Goal: Task Accomplishment & Management: Manage account settings

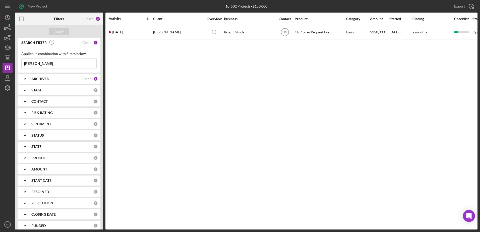
click at [50, 65] on input "[PERSON_NAME]" at bounding box center [59, 64] width 75 height 10
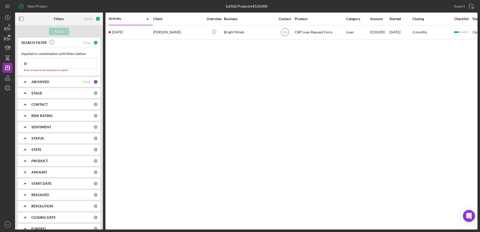
type input "b"
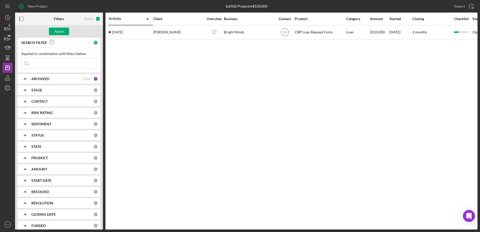
drag, startPoint x: 127, startPoint y: 34, endPoint x: -169, endPoint y: 61, distance: 298.0
click at [0, 61] on html "New Project 1 of 502 Projects • $150,000 [PERSON_NAME] Export Icon/Export Filte…" at bounding box center [240, 116] width 480 height 232
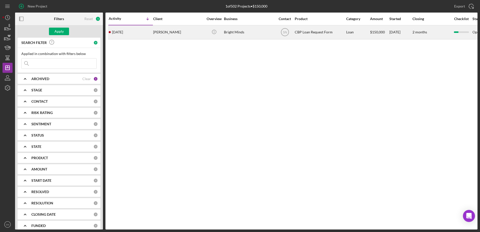
click at [202, 35] on div "[PERSON_NAME]" at bounding box center [178, 32] width 50 height 13
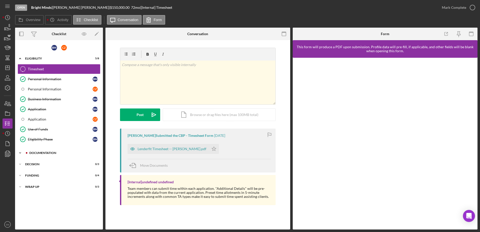
click at [20, 151] on icon "Icon/Expander" at bounding box center [20, 153] width 10 height 10
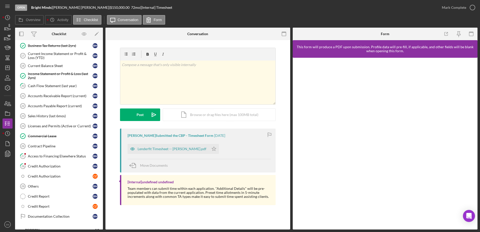
scroll to position [304, 0]
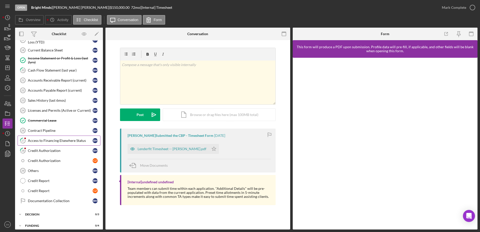
click at [38, 142] on div "Access to Financing Elsewhere Status" at bounding box center [60, 141] width 65 height 4
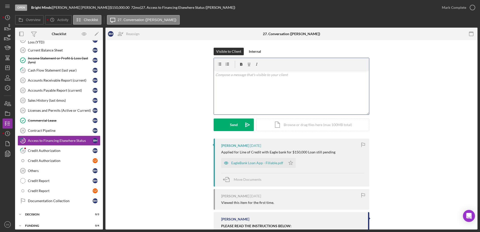
click at [316, 92] on div "v Color teal Color pink Remove color Add row above Add row below Add column bef…" at bounding box center [291, 93] width 155 height 44
click at [272, 75] on p "Thank you for providing evidence of access to Financing" at bounding box center [292, 75] width 153 height 6
click at [309, 76] on p "Thank you for providing evidence of Access to Financing" at bounding box center [292, 75] width 153 height 6
click at [335, 77] on p "Thank you for providing evidence of Access to Financing Elsewhere Status" at bounding box center [292, 75] width 153 height 6
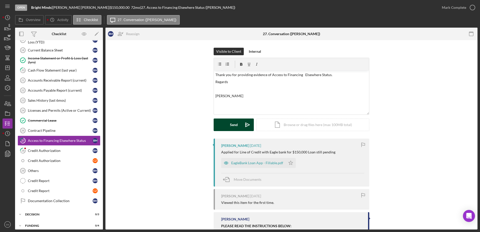
click at [231, 124] on div "Send" at bounding box center [234, 125] width 8 height 13
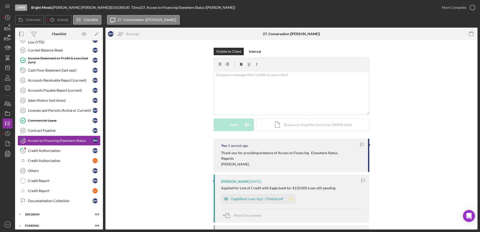
click at [289, 200] on icon "Icon/Star" at bounding box center [291, 199] width 10 height 10
click at [473, 7] on icon "button" at bounding box center [473, 7] width 13 height 13
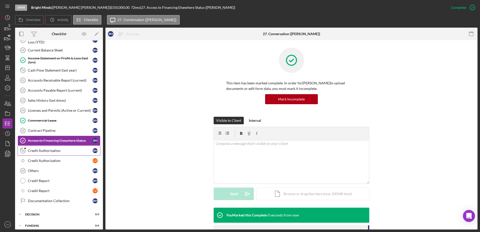
click at [53, 151] on div "Credit Authorization" at bounding box center [60, 151] width 65 height 4
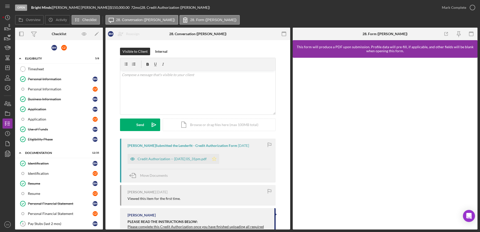
click at [218, 160] on icon "Icon/Star" at bounding box center [214, 159] width 10 height 10
click at [177, 96] on div "v Color teal Color pink Remove color Add row above Add row below Add column bef…" at bounding box center [197, 93] width 155 height 44
click at [129, 85] on div "v Color teal Color pink Remove color Add row above Add row below Add column bef…" at bounding box center [197, 93] width 155 height 44
click at [129, 81] on p at bounding box center [198, 82] width 153 height 6
click at [149, 83] on p "Thank you for" at bounding box center [198, 82] width 153 height 6
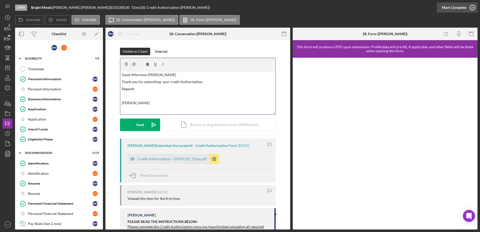
click at [471, 8] on icon "button" at bounding box center [473, 7] width 13 height 13
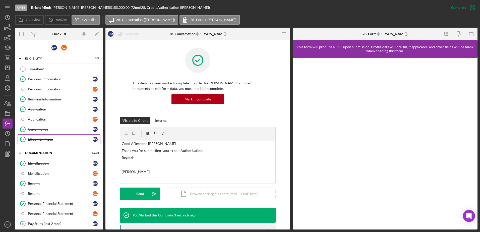
click at [44, 139] on div "Eligibility Phase" at bounding box center [60, 139] width 65 height 4
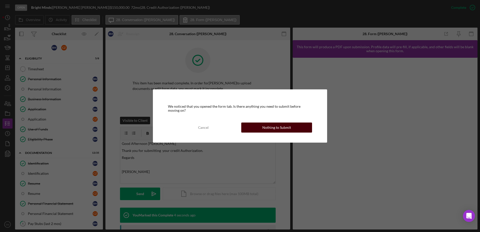
click at [287, 126] on div "Nothing to Submit" at bounding box center [277, 128] width 29 height 10
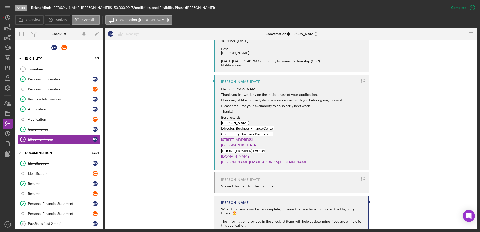
scroll to position [373, 0]
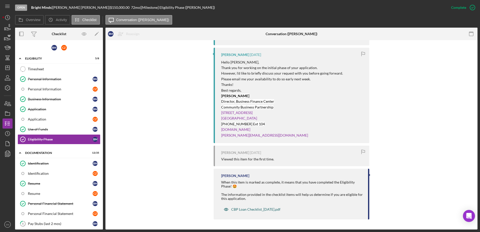
click at [257, 211] on div "CBP Loan Checklist_[DATE].pdf" at bounding box center [255, 210] width 49 height 4
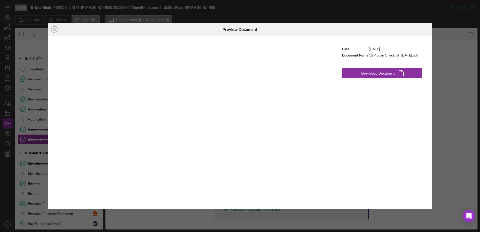
click at [443, 21] on div "Icon/Close Preview Document Date [DATE] Document Name CBP Loan Checklist_[DATE]…" at bounding box center [240, 116] width 480 height 232
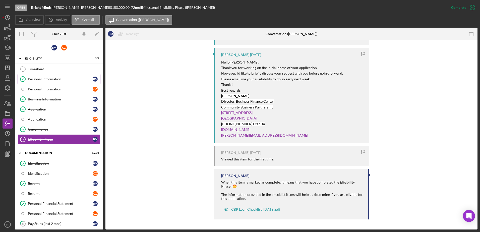
click at [52, 78] on div "Personal Information" at bounding box center [60, 79] width 65 height 4
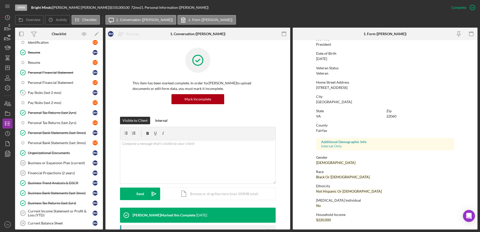
scroll to position [86, 0]
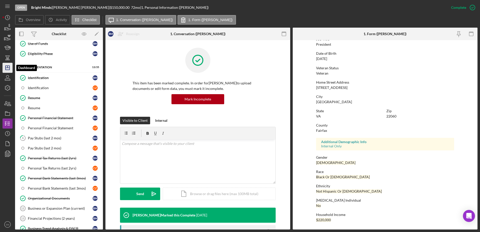
click at [5, 66] on icon "Icon/Dashboard" at bounding box center [7, 68] width 13 height 13
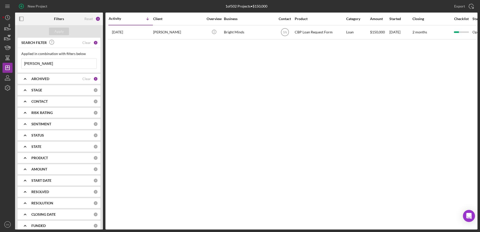
click at [54, 63] on input "[PERSON_NAME]" at bounding box center [59, 64] width 75 height 10
type input "b"
click at [9, 68] on icon "Icon/Dashboard" at bounding box center [7, 68] width 13 height 13
click at [43, 102] on b "CONTACT" at bounding box center [39, 102] width 16 height 4
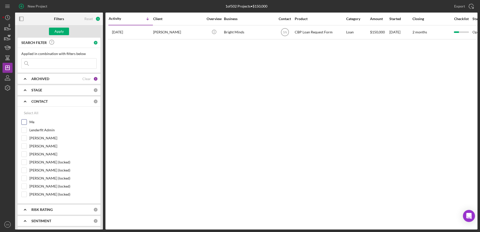
drag, startPoint x: 26, startPoint y: 121, endPoint x: 25, endPoint y: 124, distance: 3.1
click at [26, 121] on input "Me" at bounding box center [24, 122] width 5 height 5
checkbox input "true"
click at [24, 131] on input "Lenderfit Admin" at bounding box center [24, 130] width 5 height 5
checkbox input "true"
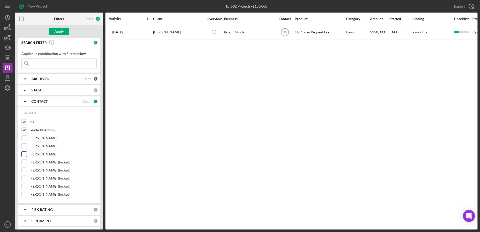
click at [24, 153] on input "[PERSON_NAME]" at bounding box center [24, 154] width 5 height 5
checkbox input "true"
click at [10, 68] on line "button" at bounding box center [8, 68] width 4 height 0
click at [51, 62] on input at bounding box center [59, 64] width 75 height 10
type input "[PERSON_NAME]"
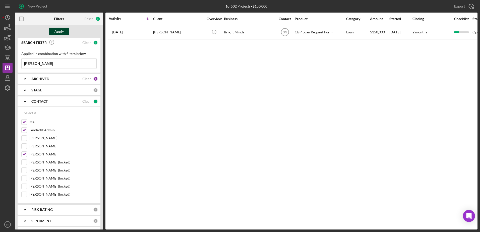
click at [64, 33] on button "Apply" at bounding box center [59, 32] width 20 height 8
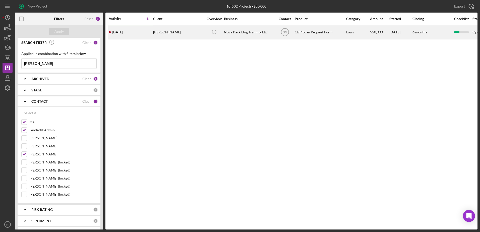
click at [131, 33] on div "[DATE] [PERSON_NAME]" at bounding box center [131, 32] width 44 height 13
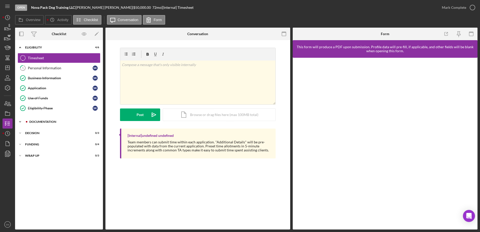
click at [20, 122] on icon "Icon/Expander" at bounding box center [20, 122] width 10 height 10
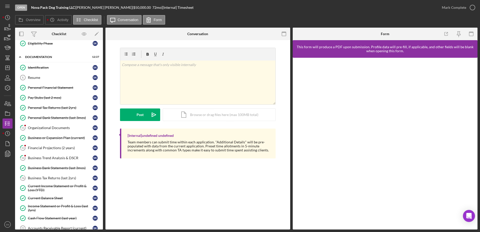
scroll to position [64, 0]
click at [49, 129] on div "Organizational Documents" at bounding box center [60, 128] width 65 height 4
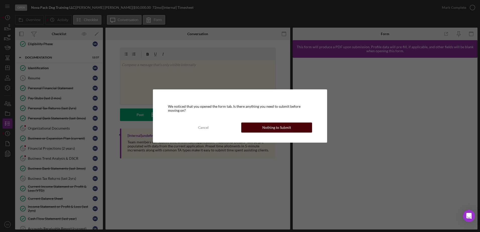
click at [284, 127] on div "Nothing to Submit" at bounding box center [277, 128] width 29 height 10
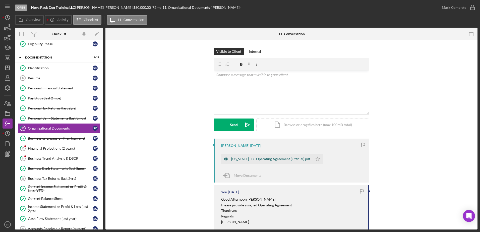
click at [288, 158] on div "[US_STATE] LLC Operating Agreement (Official).pdf" at bounding box center [270, 159] width 79 height 4
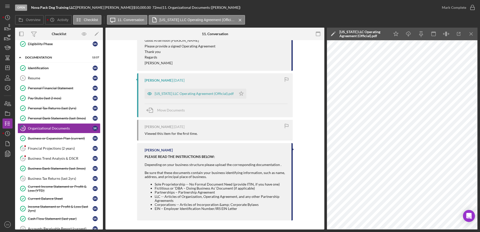
scroll to position [160, 0]
click at [60, 130] on div "Organizational Documents" at bounding box center [60, 128] width 65 height 4
click at [474, 8] on icon "button" at bounding box center [473, 7] width 13 height 13
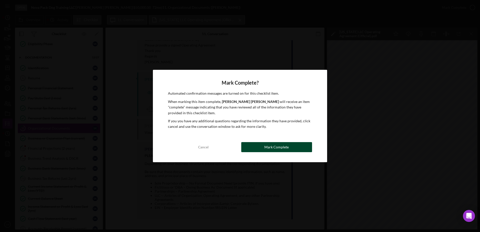
click at [270, 147] on div "Mark Complete" at bounding box center [277, 147] width 24 height 10
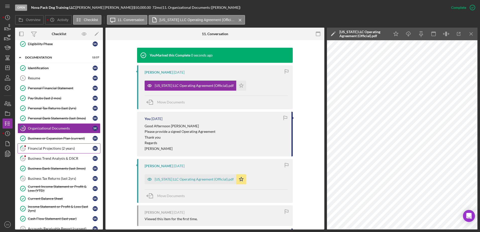
scroll to position [247, 0]
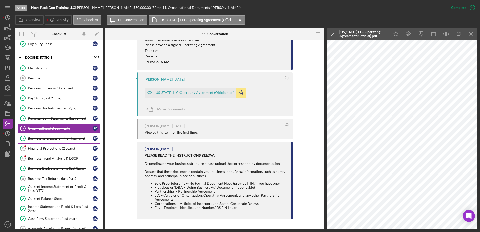
click at [51, 149] on div "Financial Projections (2 years)" at bounding box center [60, 149] width 65 height 4
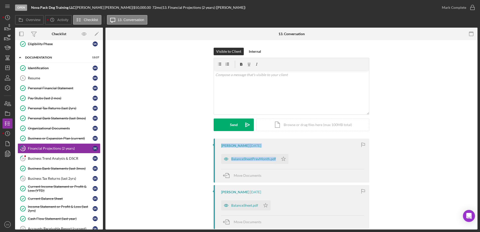
drag, startPoint x: 478, startPoint y: 121, endPoint x: 479, endPoint y: 154, distance: 32.7
click at [479, 154] on div "Open Nova Pack Dog Training LLC | [PERSON_NAME] | $50,000.00 72 mo | 13. Financ…" at bounding box center [240, 116] width 480 height 232
drag, startPoint x: 479, startPoint y: 154, endPoint x: 436, endPoint y: 119, distance: 54.9
click at [434, 120] on div "Visible to Client Internal v Color teal Color pink Remove color Add row above A…" at bounding box center [291, 93] width 357 height 91
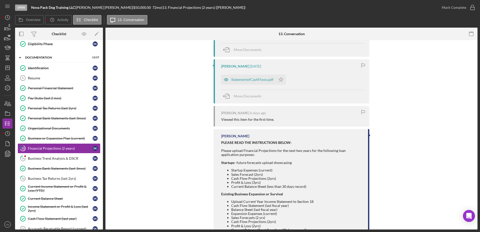
scroll to position [155, 0]
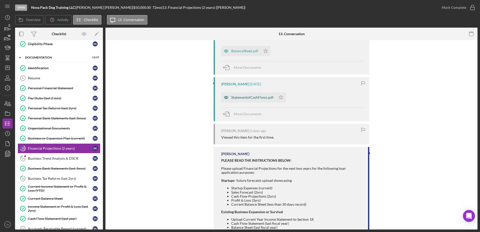
click at [245, 98] on div "StatementofCashFlows.pdf" at bounding box center [252, 97] width 42 height 4
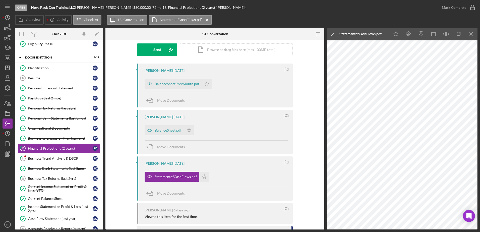
scroll to position [73, 0]
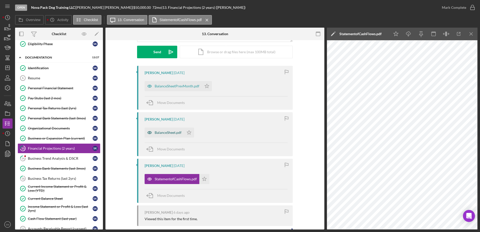
click at [161, 133] on div "BalanceSheet.pdf" at bounding box center [168, 133] width 27 height 4
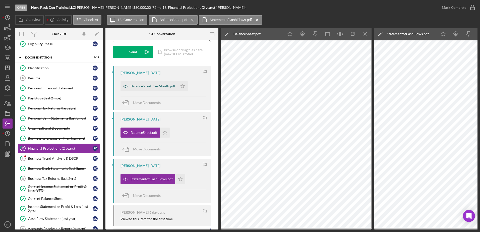
click at [150, 88] on div "BalanceSheetPrevMonth.pdf" at bounding box center [153, 86] width 45 height 4
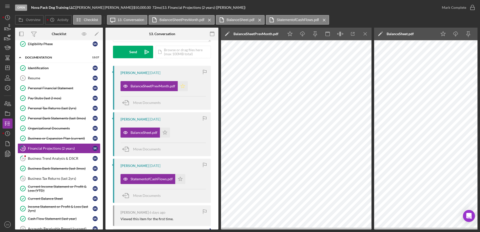
click at [183, 86] on polygon "button" at bounding box center [183, 86] width 4 height 4
click at [168, 135] on icon "Icon/Star" at bounding box center [165, 133] width 10 height 10
click at [182, 180] on icon "Icon/Star" at bounding box center [180, 179] width 10 height 10
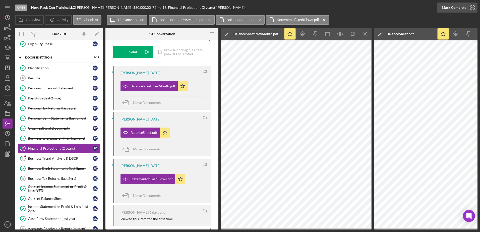
click at [474, 8] on icon "button" at bounding box center [473, 7] width 13 height 13
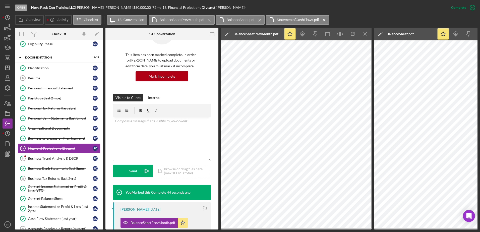
scroll to position [29, 0]
click at [139, 129] on div "v Color teal Color pink Remove color Add row above Add row below Add column bef…" at bounding box center [162, 139] width 98 height 44
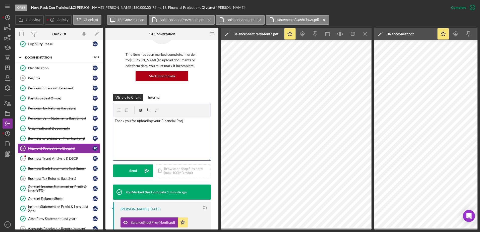
click at [187, 122] on p "Thank you for uploading your Financial Proj" at bounding box center [162, 121] width 95 height 6
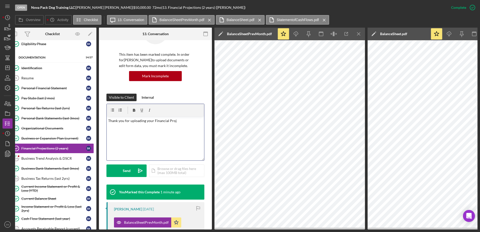
scroll to position [0, 0]
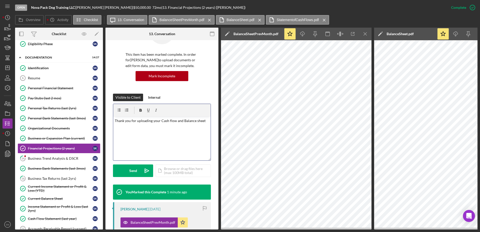
click at [159, 121] on p "Thank you for uploading your Cash flow and Balance sheet" at bounding box center [162, 121] width 95 height 6
click at [204, 122] on p "Thank you for uploading your Cash flow and Balance sheet" at bounding box center [162, 121] width 95 height 6
click at [137, 172] on button "Send Icon/icon-invite-send" at bounding box center [133, 171] width 40 height 13
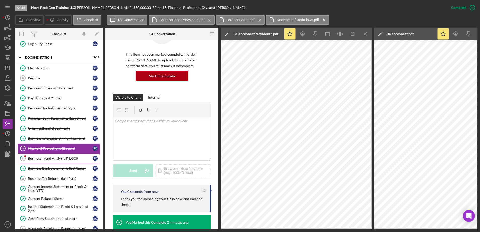
click at [56, 159] on div "Business Trend Analysis & DSCR" at bounding box center [60, 159] width 65 height 4
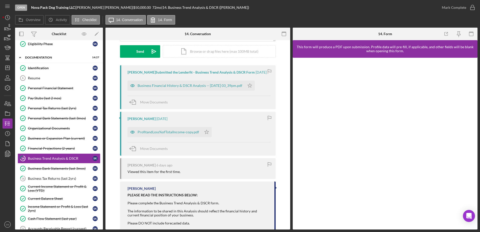
scroll to position [74, 0]
click at [176, 87] on div "Business Financial History & DSCR Analysis -- [DATE] 03_39pm.pdf" at bounding box center [190, 85] width 105 height 4
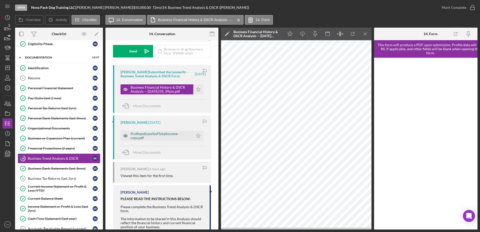
click at [148, 138] on div "ProfitandLoss%ofTotalIncome-copy.pdf" at bounding box center [161, 136] width 60 height 8
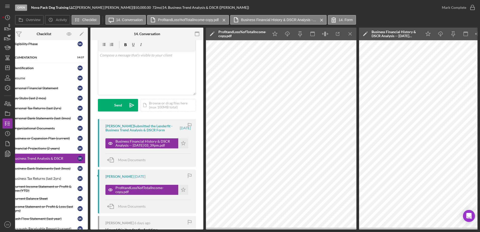
scroll to position [0, 0]
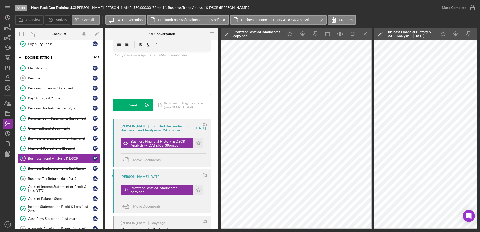
click at [160, 60] on div "v Color teal Color pink Remove color Add row above Add row below Add column bef…" at bounding box center [162, 73] width 98 height 44
click at [127, 62] on p "Thank you for providing your Profit and Loss and DSR analysis information" at bounding box center [162, 58] width 95 height 11
click at [151, 63] on p "Thank you for providing your Profit and Loss and DSR Analysis information" at bounding box center [162, 58] width 95 height 11
click at [132, 104] on div "Send" at bounding box center [133, 105] width 8 height 13
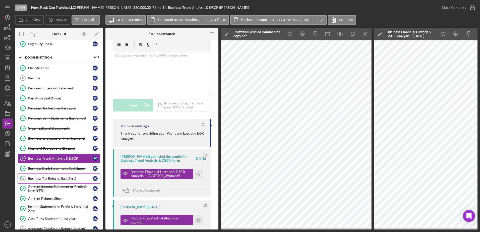
click at [44, 178] on div "Business Tax Returns (last 2yrs)" at bounding box center [60, 179] width 65 height 4
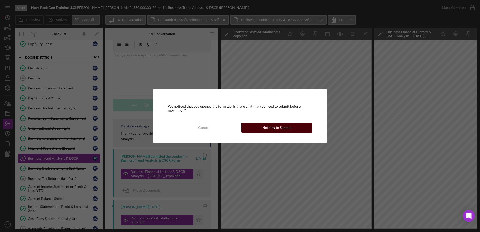
click at [277, 128] on div "Nothing to Submit" at bounding box center [277, 128] width 29 height 10
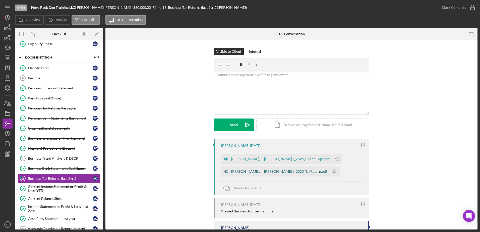
click at [288, 174] on div "[PERSON_NAME], II, [PERSON_NAME] J_2023_TaxReturn.pdf" at bounding box center [275, 172] width 109 height 10
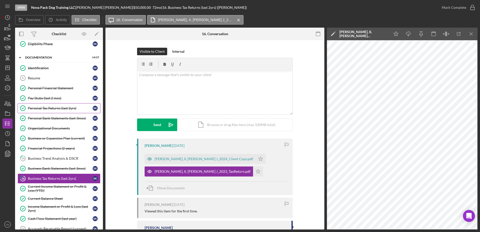
click at [60, 108] on div "Personal Tax Returns (last 2yrs)" at bounding box center [60, 108] width 65 height 4
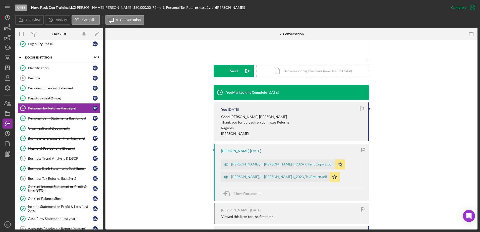
scroll to position [126, 0]
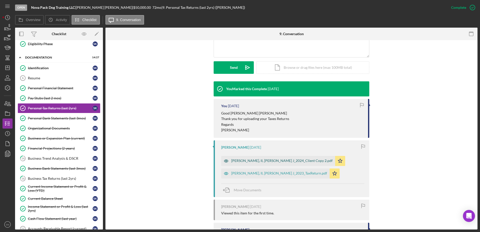
click at [275, 159] on div "[PERSON_NAME], II, [PERSON_NAME] J_2024_Client Copy 2.pdf" at bounding box center [282, 161] width 102 height 4
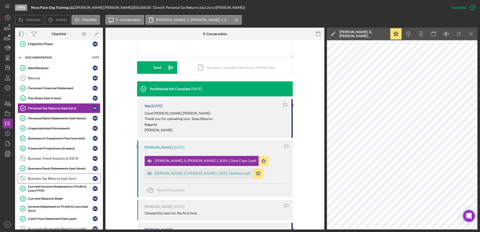
click at [72, 179] on div "Business Tax Returns (last 2yrs)" at bounding box center [60, 179] width 65 height 4
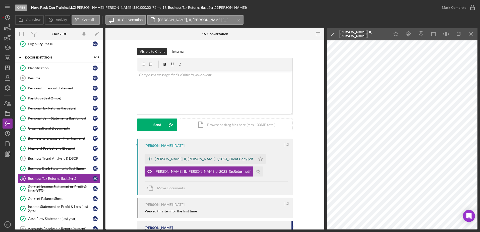
click at [211, 158] on div "[PERSON_NAME], II, [PERSON_NAME] J_2024_Client Copy.pdf" at bounding box center [204, 159] width 99 height 4
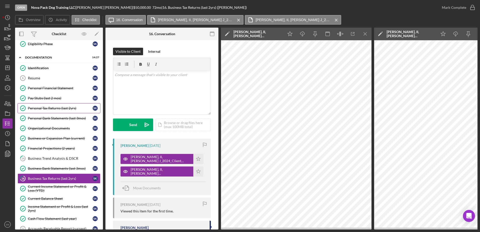
click at [68, 108] on div "Personal Tax Returns (last 2yrs)" at bounding box center [60, 108] width 65 height 4
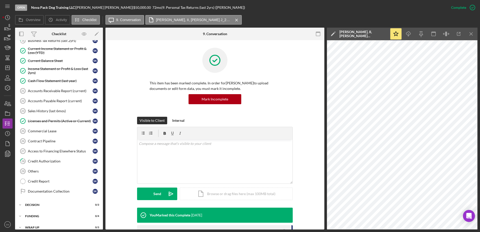
scroll to position [208, 0]
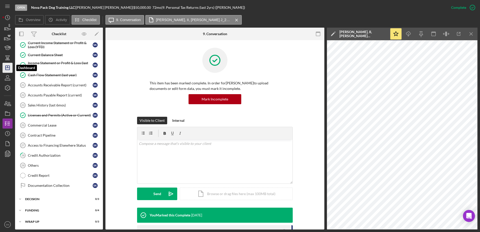
click at [9, 67] on icon "Icon/Dashboard" at bounding box center [7, 68] width 13 height 13
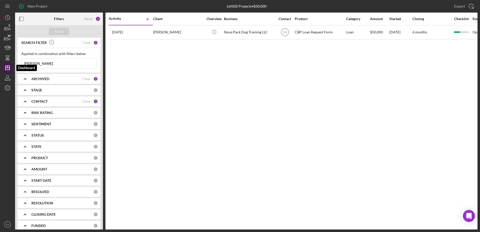
click at [6, 66] on icon "Icon/Dashboard" at bounding box center [7, 68] width 13 height 13
click at [58, 65] on input "[PERSON_NAME]" at bounding box center [59, 64] width 75 height 10
type input "k"
click at [7, 66] on polygon "button" at bounding box center [8, 68] width 4 height 4
click at [8, 68] on icon "Icon/Dashboard" at bounding box center [7, 68] width 13 height 13
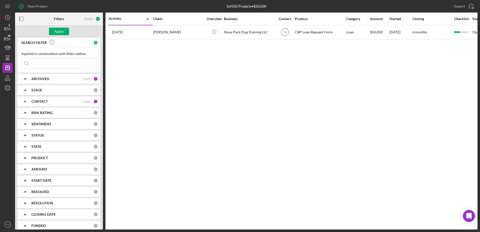
click at [144, 101] on div "Activity Icon/Table Sort Arrow Client Overview Business Contact Product Categor…" at bounding box center [292, 121] width 372 height 217
click at [55, 31] on div "Apply" at bounding box center [59, 32] width 9 height 8
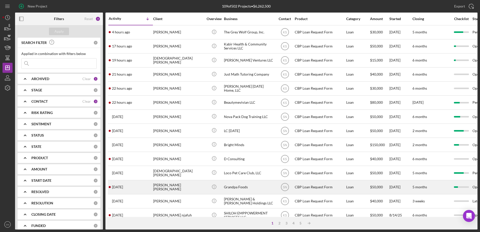
click at [145, 185] on div "[DATE] [PERSON_NAME] [PERSON_NAME]" at bounding box center [131, 187] width 44 height 13
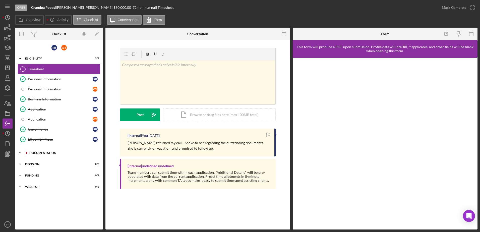
click at [21, 59] on polyline at bounding box center [20, 58] width 2 height 1
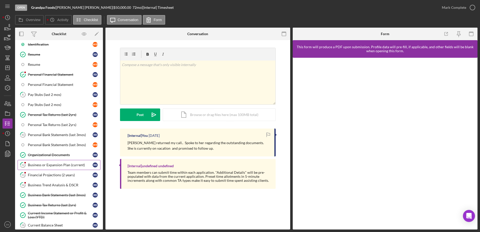
scroll to position [130, 0]
click at [44, 165] on div "Business or Expansion Plan (current)" at bounding box center [60, 164] width 65 height 4
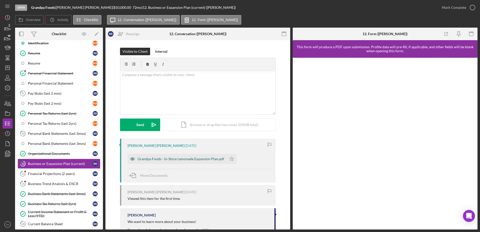
click at [154, 163] on div "Grandpa Foods - In-Store Lemonade Expansion Plan.pdf" at bounding box center [177, 159] width 99 height 10
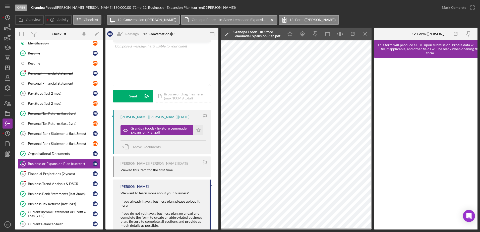
scroll to position [44, 0]
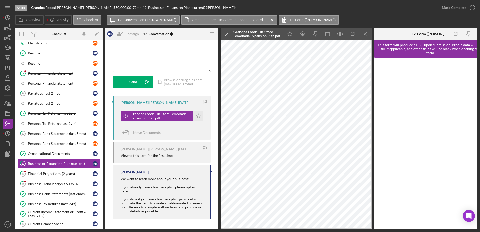
drag, startPoint x: 468, startPoint y: 230, endPoint x: 481, endPoint y: 225, distance: 13.6
click at [480, 225] on html "Open Grandpa Foods | [PERSON_NAME] [PERSON_NAME] | $50,000.00 72 mo | 12. Busin…" at bounding box center [240, 116] width 480 height 232
click at [10, 67] on polygon "button" at bounding box center [8, 68] width 4 height 4
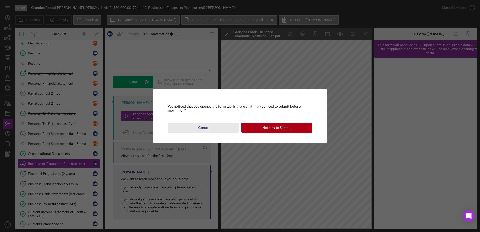
click at [208, 127] on div "Cancel" at bounding box center [203, 128] width 11 height 10
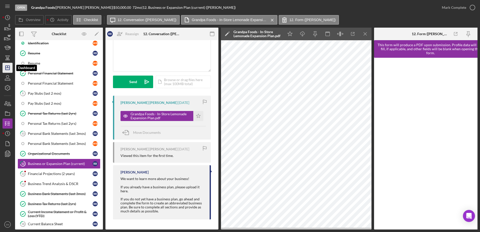
click at [9, 67] on polygon "button" at bounding box center [8, 68] width 4 height 4
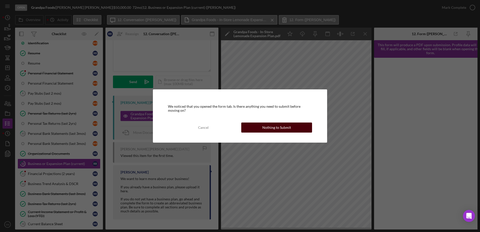
click at [290, 128] on button "Nothing to Submit" at bounding box center [276, 128] width 71 height 10
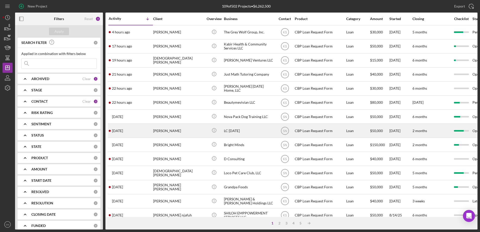
click at [255, 132] on div "LC [DATE]" at bounding box center [249, 130] width 50 height 13
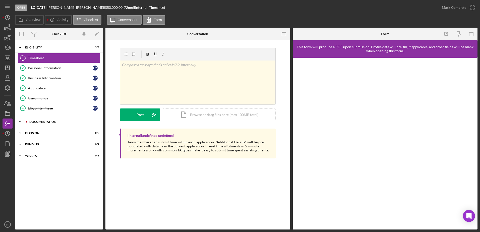
click at [18, 121] on icon "Icon/Expander" at bounding box center [20, 122] width 10 height 10
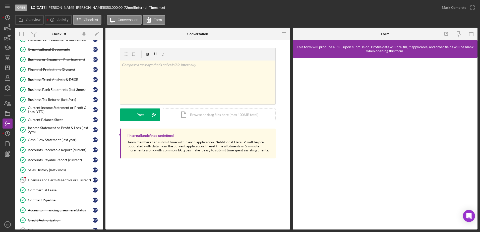
scroll to position [171, 0]
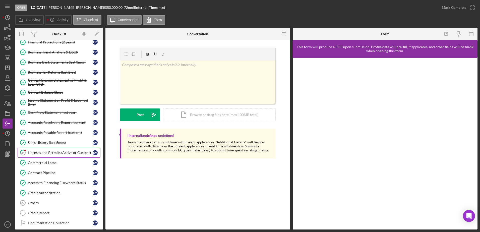
click at [65, 152] on div "Licenses and Permits (Active or Current)" at bounding box center [60, 153] width 65 height 4
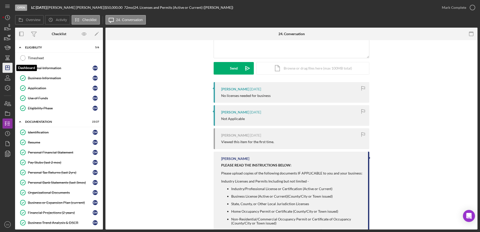
click at [7, 68] on icon "Icon/Dashboard" at bounding box center [7, 68] width 13 height 13
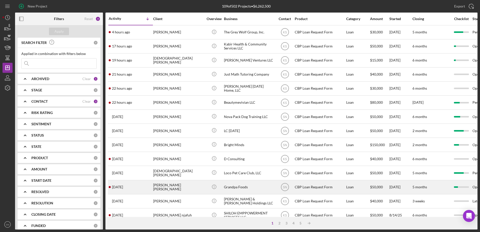
click at [135, 188] on div "[DATE] [PERSON_NAME] [PERSON_NAME]" at bounding box center [131, 187] width 44 height 13
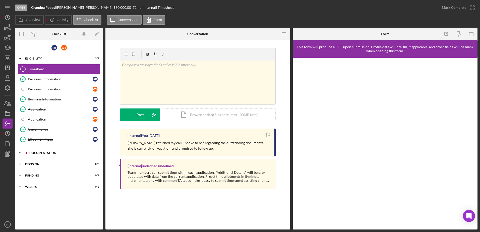
click at [20, 153] on icon "Icon/Expander" at bounding box center [20, 153] width 10 height 10
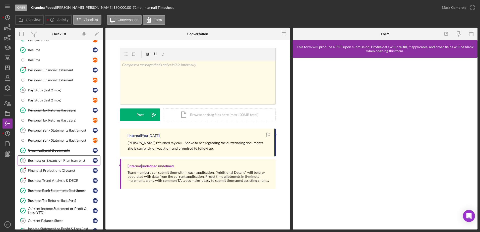
scroll to position [135, 0]
click at [63, 159] on div "Business or Expansion Plan (current)" at bounding box center [60, 160] width 65 height 4
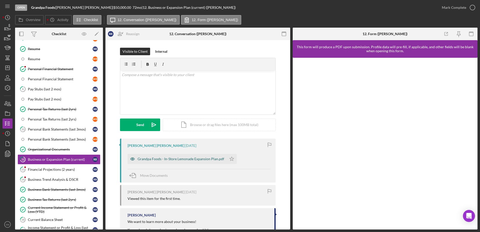
click at [147, 158] on div "Grandpa Foods - In-Store Lemonade Expansion Plan.pdf" at bounding box center [181, 159] width 87 height 4
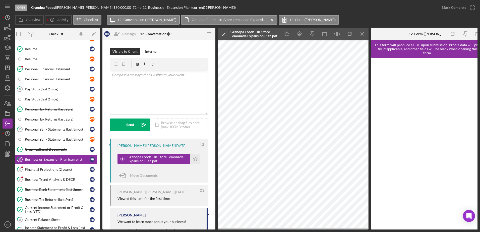
scroll to position [0, 10]
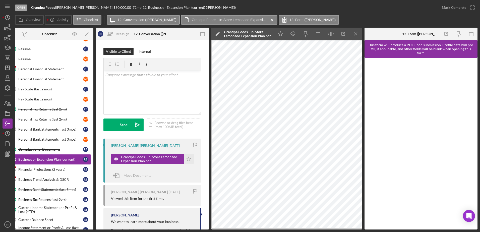
click at [26, 159] on div "Business or Expansion Plan (current)" at bounding box center [50, 160] width 65 height 4
click at [20, 229] on div "Open Grandpa Foods | [PERSON_NAME] [PERSON_NAME] | $50,000.00 72 mo | 12. Busin…" at bounding box center [240, 116] width 480 height 232
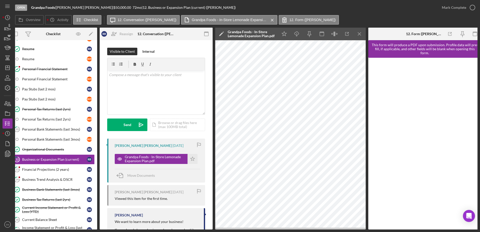
scroll to position [0, 0]
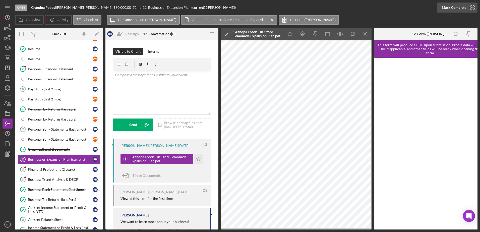
click at [473, 6] on icon "button" at bounding box center [473, 7] width 13 height 13
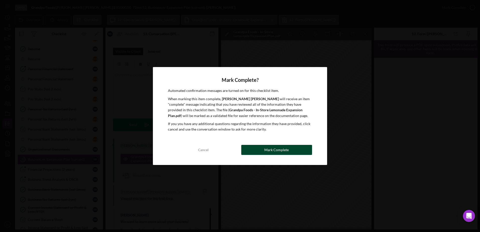
click at [282, 152] on div "Mark Complete" at bounding box center [277, 150] width 24 height 10
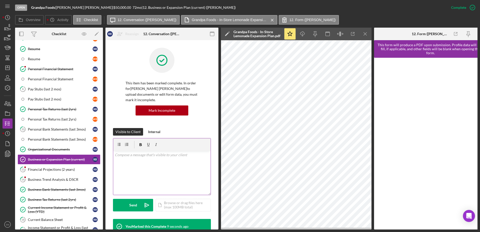
click at [143, 156] on div "v Color teal Color pink Remove color Add row above Add row below Add column bef…" at bounding box center [162, 173] width 98 height 44
click at [139, 199] on button "Send Icon/icon-invite-send" at bounding box center [133, 205] width 40 height 13
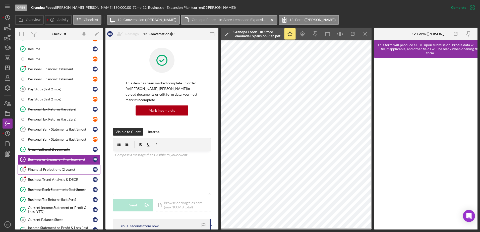
click at [51, 170] on div "Financial Projections (2 years)" at bounding box center [60, 170] width 65 height 4
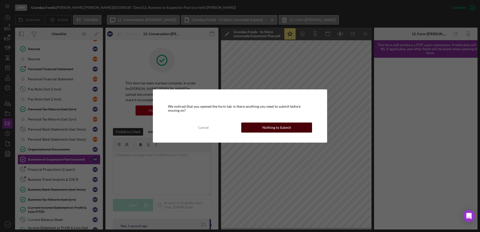
click at [270, 129] on div "Nothing to Submit" at bounding box center [277, 128] width 29 height 10
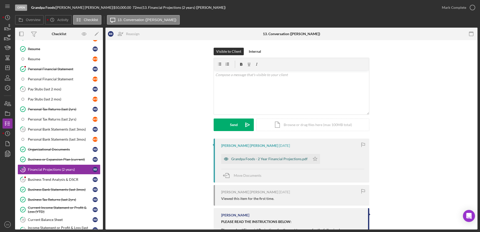
click at [262, 160] on div "Grandpa Foods - 2 Year Financial Projections.pdf" at bounding box center [269, 159] width 76 height 4
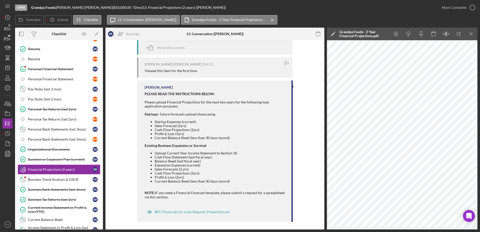
scroll to position [127, 0]
click at [165, 212] on div "BFC Financials for Loan Request_Projections.xls" at bounding box center [192, 213] width 75 height 4
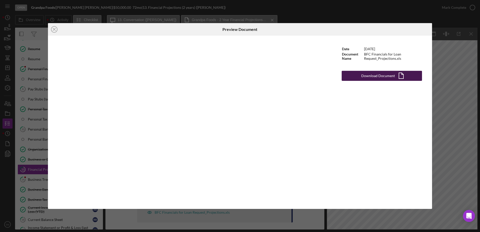
click at [378, 79] on div "Download Document" at bounding box center [379, 76] width 34 height 10
click at [451, 98] on div "Icon/Close Preview Document Date [DATE] Document Name BFC Financials for Loan R…" at bounding box center [240, 116] width 480 height 232
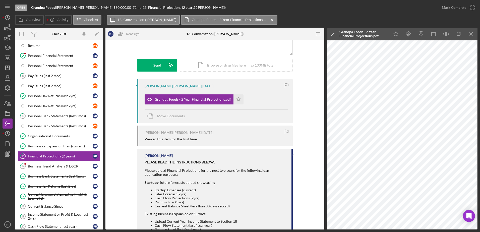
scroll to position [159, 0]
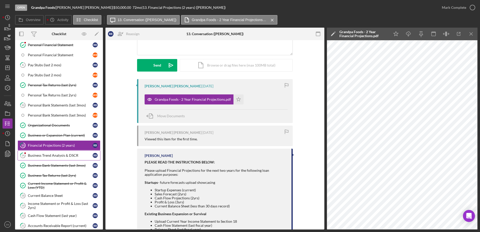
click at [73, 157] on div "Business Trend Analysis & DSCR" at bounding box center [60, 156] width 65 height 4
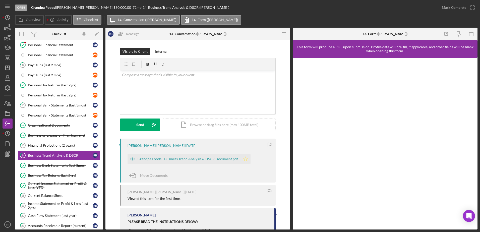
drag, startPoint x: 191, startPoint y: 158, endPoint x: 193, endPoint y: 158, distance: 2.6
click at [191, 158] on div "Grandpa Foods - Business Trend Analysis & DSCR Document.pdf" at bounding box center [188, 159] width 101 height 4
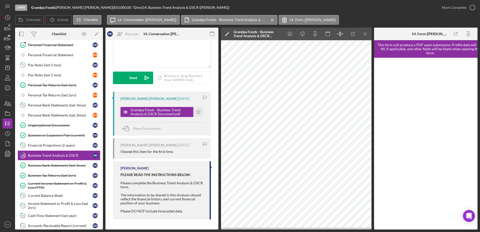
scroll to position [48, 0]
drag, startPoint x: 197, startPoint y: 109, endPoint x: 219, endPoint y: 99, distance: 23.8
click at [198, 109] on icon "Icon/Star" at bounding box center [198, 112] width 10 height 10
click at [473, 7] on icon "button" at bounding box center [473, 7] width 13 height 13
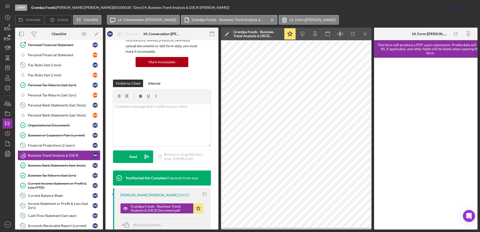
scroll to position [123, 0]
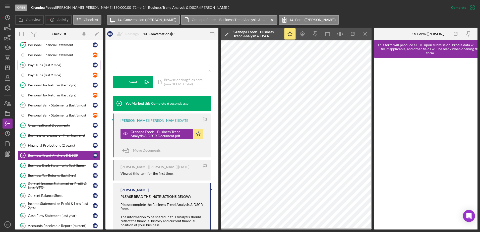
click at [54, 66] on div "Pay Stubs (last 2 mos)" at bounding box center [60, 65] width 65 height 4
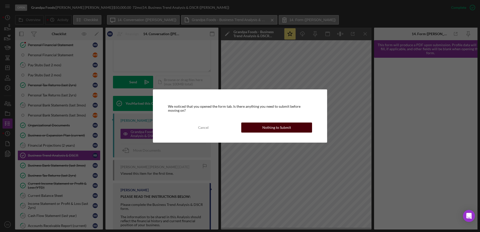
click at [289, 129] on div "Nothing to Submit" at bounding box center [277, 128] width 29 height 10
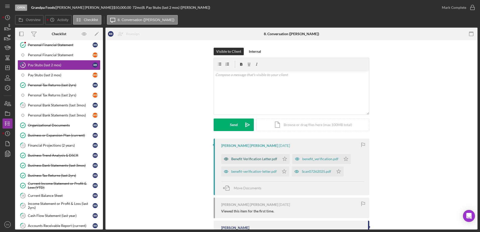
click at [258, 159] on div "Benefit Verification Letter.pdf" at bounding box center [254, 159] width 46 height 4
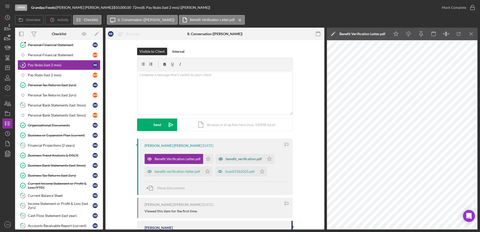
click at [247, 159] on div "benefit_verification.pdf" at bounding box center [244, 159] width 36 height 4
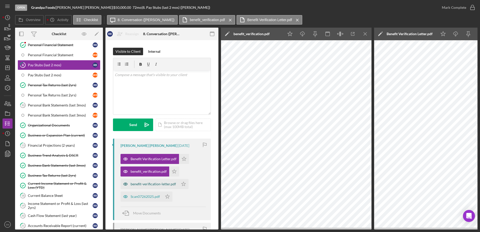
click at [165, 183] on div "benefit-verification-letter.pdf" at bounding box center [153, 184] width 45 height 4
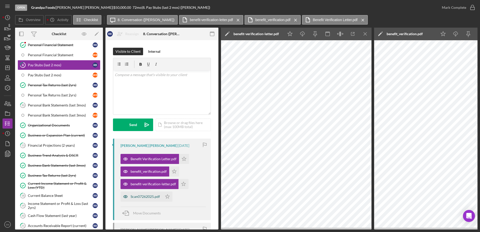
click at [146, 195] on div "Scan07262025.pdf" at bounding box center [142, 197] width 42 height 10
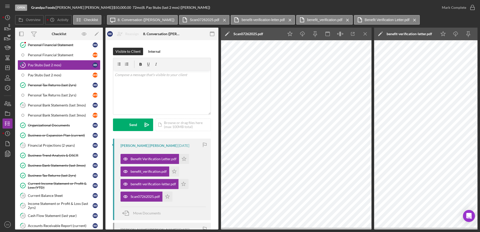
drag, startPoint x: 219, startPoint y: 184, endPoint x: 218, endPoint y: 196, distance: 11.4
click at [218, 197] on div "Overview Internal Workflow Stage Open Icon/Dropdown Arrow Archive (can unarchiv…" at bounding box center [246, 129] width 463 height 202
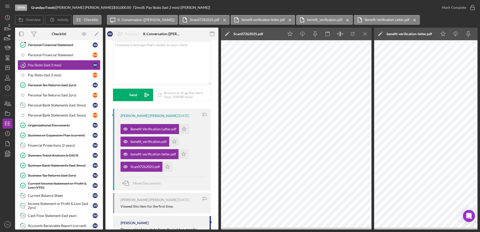
scroll to position [27, 0]
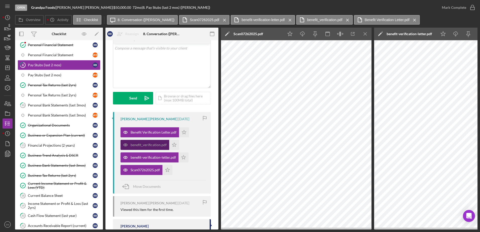
click at [151, 144] on div "benefit_verification.pdf" at bounding box center [149, 145] width 36 height 4
drag, startPoint x: 406, startPoint y: 20, endPoint x: 402, endPoint y: 22, distance: 4.3
click at [411, 20] on icon "Icon/Menu Close" at bounding box center [415, 20] width 9 height 13
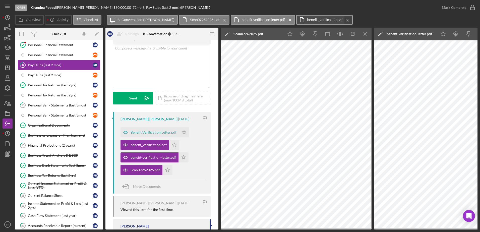
click at [344, 21] on icon "Icon/Menu Close" at bounding box center [348, 20] width 9 height 13
click at [286, 18] on icon "Icon/Menu Close" at bounding box center [290, 20] width 9 height 13
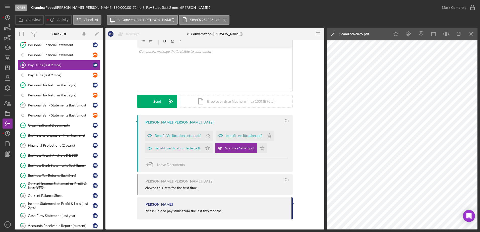
scroll to position [23, 0]
click at [243, 135] on div "benefit_verification.pdf" at bounding box center [244, 136] width 36 height 4
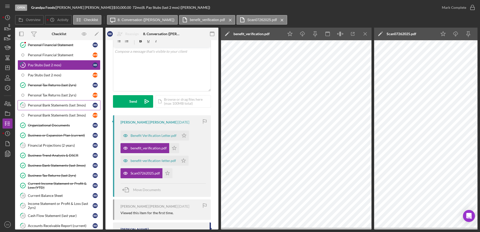
click at [72, 107] on div "Personal Bank Statements (last 3mos)" at bounding box center [60, 105] width 65 height 4
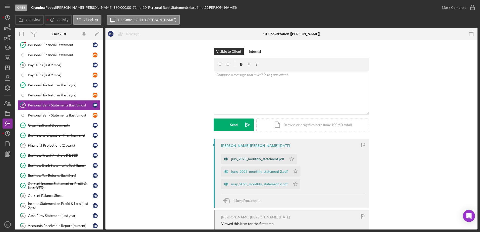
click at [261, 159] on div "july_2025_monthly_statement.pdf" at bounding box center [257, 159] width 53 height 4
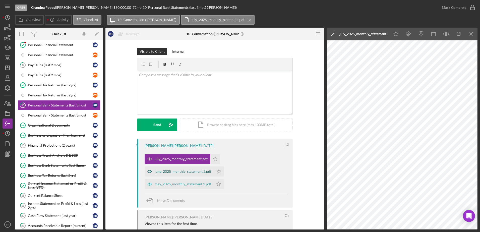
click at [164, 173] on div "june_2025_monthly_statement 2.pdf" at bounding box center [183, 172] width 57 height 4
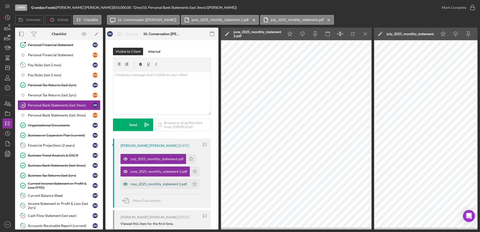
click at [153, 183] on div "may_2025_monthly_statement 2.pdf" at bounding box center [159, 184] width 57 height 4
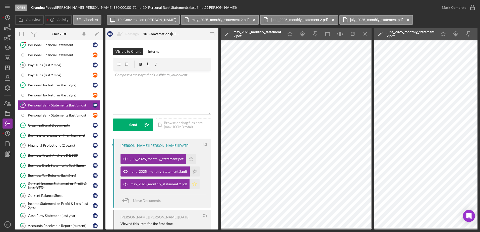
click at [193, 184] on icon "Icon/Star" at bounding box center [195, 184] width 10 height 10
click at [195, 168] on icon "Icon/Star" at bounding box center [195, 172] width 10 height 10
click at [191, 159] on icon "Icon/Star" at bounding box center [191, 159] width 10 height 10
click at [150, 80] on div "v Color teal Color pink Remove color Add row above Add row below Add column bef…" at bounding box center [162, 93] width 98 height 44
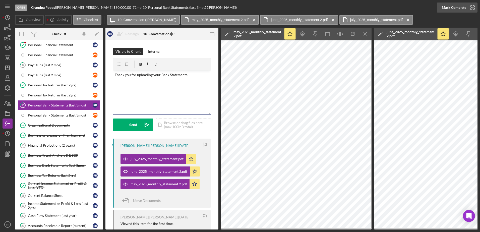
click at [473, 6] on icon "button" at bounding box center [473, 7] width 13 height 13
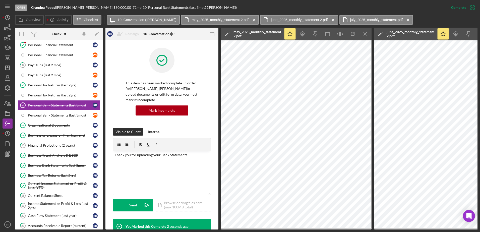
drag, startPoint x: 399, startPoint y: 20, endPoint x: 371, endPoint y: 20, distance: 28.1
click at [404, 19] on icon "Icon/Menu Close" at bounding box center [408, 20] width 9 height 13
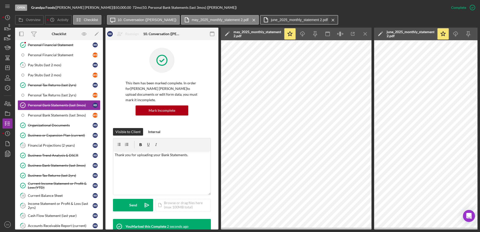
click at [329, 20] on icon "Icon/Menu Close" at bounding box center [333, 20] width 9 height 13
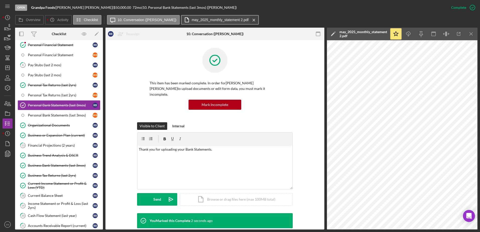
click at [250, 20] on icon "Icon/Menu Close" at bounding box center [254, 20] width 9 height 13
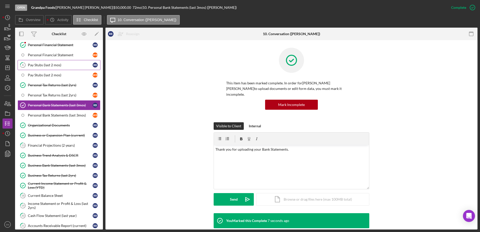
click at [56, 67] on div "Pay Stubs (last 2 mos)" at bounding box center [60, 65] width 65 height 4
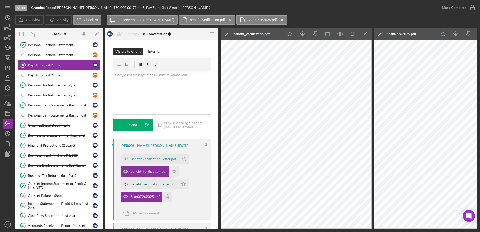
click at [161, 185] on div "benefit-verification-letter.pdf" at bounding box center [153, 184] width 45 height 4
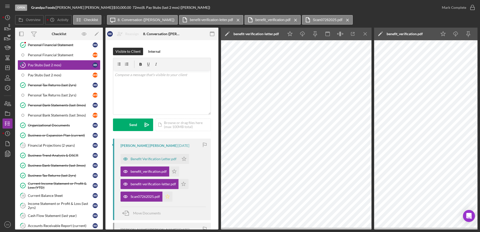
click at [167, 195] on icon "Icon/Star" at bounding box center [168, 197] width 10 height 10
click at [183, 184] on icon "Icon/Star" at bounding box center [184, 184] width 10 height 10
click at [173, 173] on icon "Icon/Star" at bounding box center [174, 172] width 10 height 10
click at [184, 159] on icon "Icon/Star" at bounding box center [184, 159] width 10 height 10
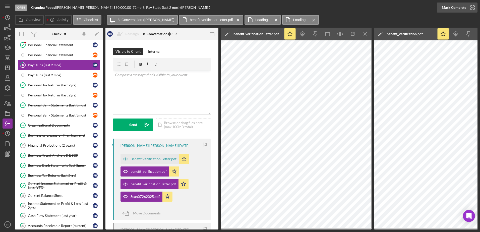
click at [471, 8] on icon "button" at bounding box center [473, 7] width 13 height 13
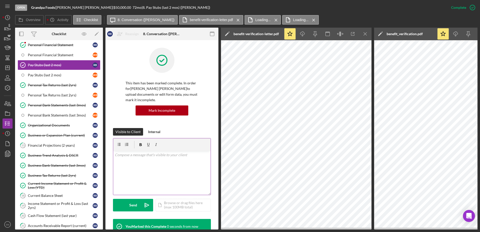
click at [153, 160] on div "v Color teal Color pink Remove color Add row above Add row below Add column bef…" at bounding box center [162, 173] width 98 height 44
click at [186, 162] on div "v Color teal Color pink Remove color Add row above Add row below Add column bef…" at bounding box center [162, 173] width 98 height 44
click at [135, 199] on div "Send" at bounding box center [133, 205] width 8 height 13
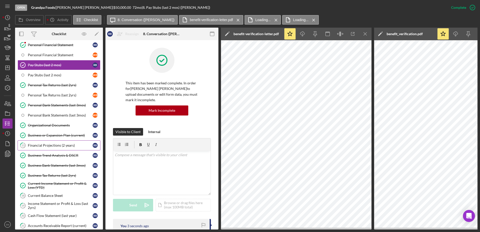
click at [63, 145] on div "Financial Projections (2 years)" at bounding box center [60, 145] width 65 height 4
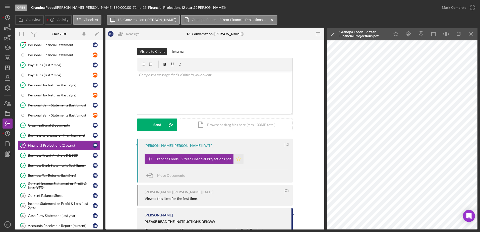
click at [237, 158] on icon "Icon/Star" at bounding box center [239, 159] width 10 height 10
click at [472, 6] on icon "button" at bounding box center [473, 7] width 13 height 13
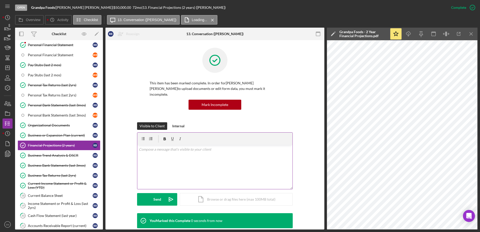
drag, startPoint x: 180, startPoint y: 161, endPoint x: 182, endPoint y: 160, distance: 2.5
click at [180, 161] on div "v Color teal Color pink Remove color Add row above Add row below Add column bef…" at bounding box center [214, 167] width 155 height 44
click at [160, 195] on button "Send Icon/icon-invite-send" at bounding box center [157, 199] width 40 height 13
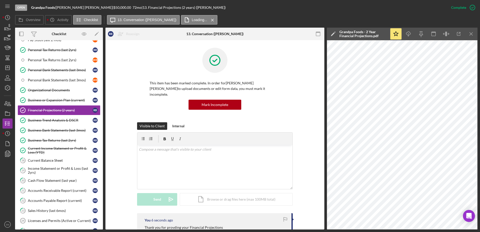
scroll to position [228, 0]
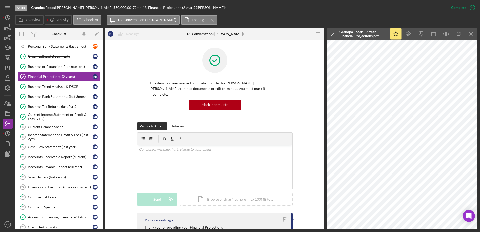
click at [56, 127] on div "Current Balance Sheet" at bounding box center [60, 127] width 65 height 4
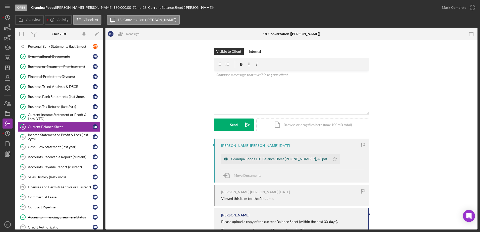
click at [247, 159] on div "Grandpa Foods LLC Balance Sheet [PHONE_NUMBER]_46.pdf" at bounding box center [279, 159] width 96 height 4
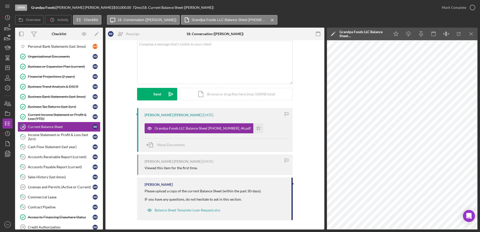
scroll to position [31, 0]
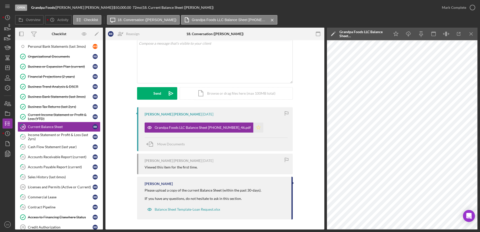
click at [254, 129] on icon "Icon/Star" at bounding box center [259, 128] width 10 height 10
drag, startPoint x: 472, startPoint y: 6, endPoint x: 451, endPoint y: 8, distance: 20.9
click at [472, 6] on icon "button" at bounding box center [473, 7] width 13 height 13
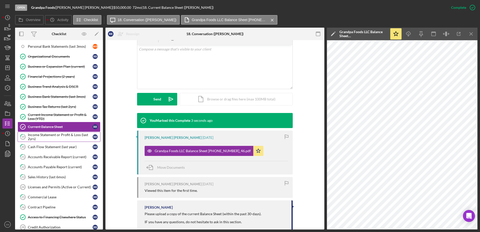
click at [48, 137] on div "Income Statement or Profit & Loss (last 2yrs)" at bounding box center [60, 137] width 65 height 8
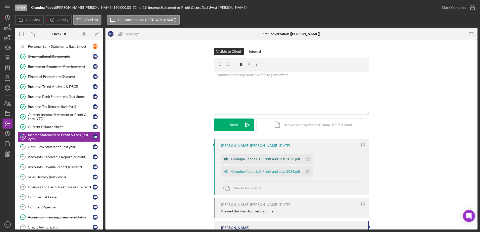
click at [277, 162] on div "Grandpa Foods LLC Profit and Loss 2023.pdf" at bounding box center [262, 159] width 82 height 10
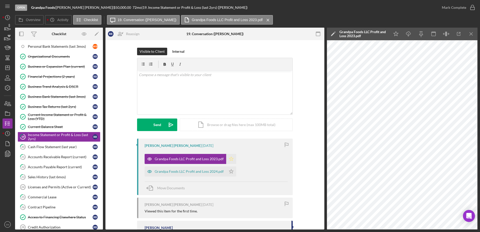
click at [231, 160] on icon "Icon/Star" at bounding box center [231, 159] width 10 height 10
click at [229, 171] on polygon "button" at bounding box center [231, 171] width 4 height 4
click at [473, 5] on icon "button" at bounding box center [473, 7] width 13 height 13
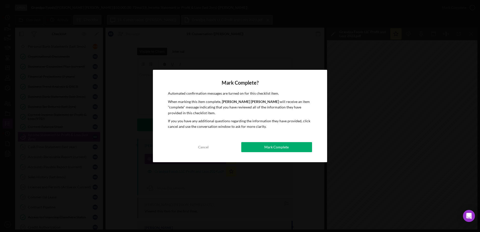
click at [274, 151] on div "Mark Complete" at bounding box center [277, 147] width 24 height 10
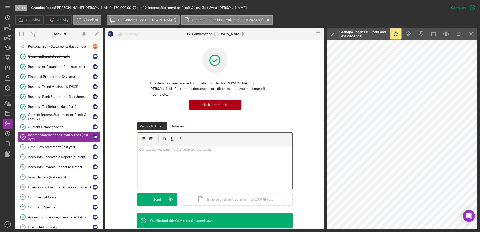
click at [160, 160] on div "v Color teal Color pink Remove color Add row above Add row below Add column bef…" at bounding box center [214, 167] width 155 height 44
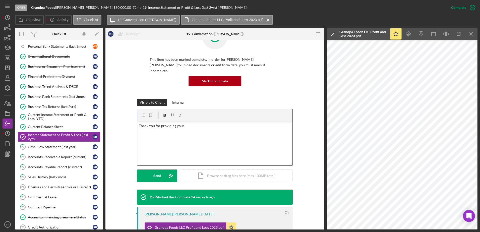
scroll to position [23, 0]
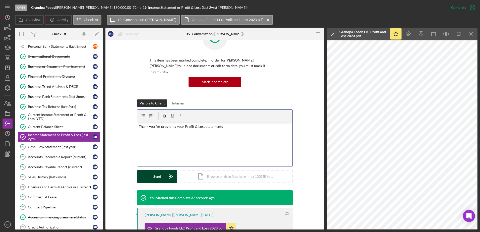
click at [151, 170] on button "Send Icon/icon-invite-send" at bounding box center [157, 176] width 40 height 13
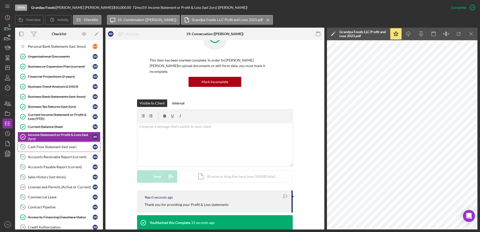
click at [46, 148] on div "Cash Flow Statement (last year)" at bounding box center [60, 147] width 65 height 4
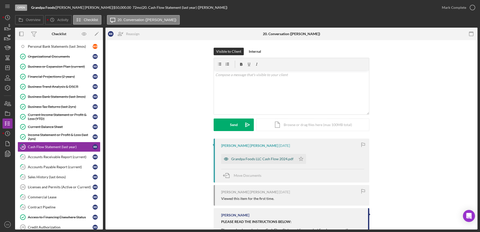
click at [279, 160] on div "Grandpa Foods LLC Cash Flow 2024.pdf" at bounding box center [262, 159] width 62 height 4
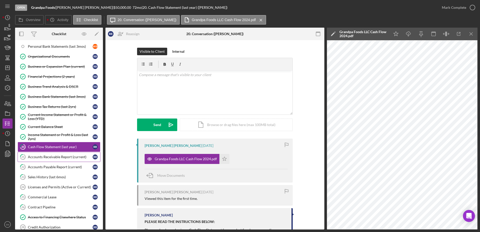
click at [65, 158] on div "Accounts Receivable Report (current)" at bounding box center [60, 157] width 65 height 4
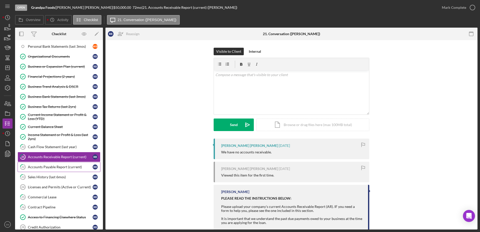
click at [58, 166] on div "Accounts Payable Report (current)" at bounding box center [60, 167] width 65 height 4
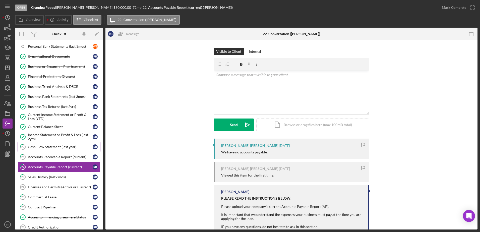
click at [56, 146] on div "Cash Flow Statement (last year)" at bounding box center [60, 147] width 65 height 4
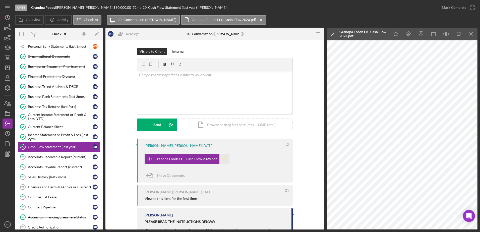
click at [223, 159] on polygon "button" at bounding box center [225, 159] width 4 height 4
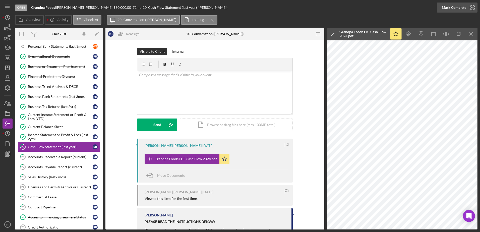
click at [474, 7] on icon "button" at bounding box center [473, 7] width 13 height 13
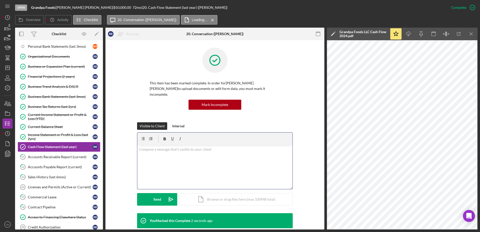
click at [208, 154] on div "v Color teal Color pink Remove color Add row above Add row below Add column bef…" at bounding box center [214, 167] width 155 height 44
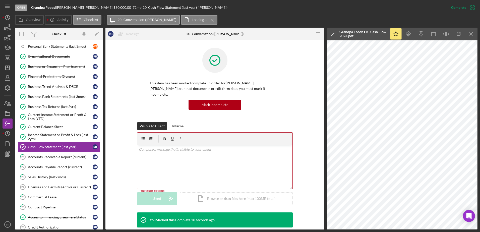
drag, startPoint x: 323, startPoint y: 146, endPoint x: 324, endPoint y: 154, distance: 7.7
click at [324, 154] on div "Cash Flow Statement (last year) Cash Flow Statement (last year) R B Reassign [P…" at bounding box center [215, 134] width 219 height 189
click at [249, 149] on div "v Color teal Color pink Remove color Add row above Add row below Add column bef…" at bounding box center [214, 167] width 155 height 44
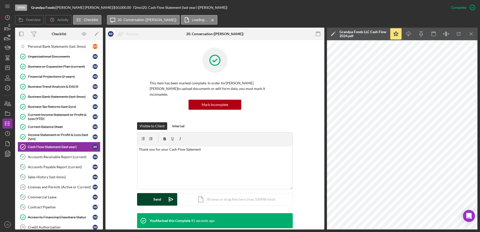
click at [155, 193] on div "Send" at bounding box center [158, 199] width 8 height 13
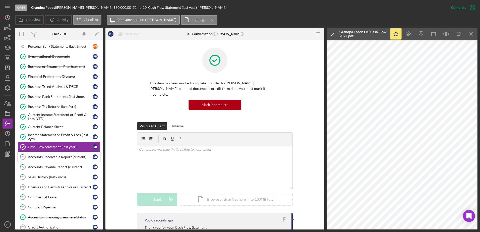
click at [65, 157] on div "Accounts Receivable Report (current)" at bounding box center [60, 157] width 65 height 4
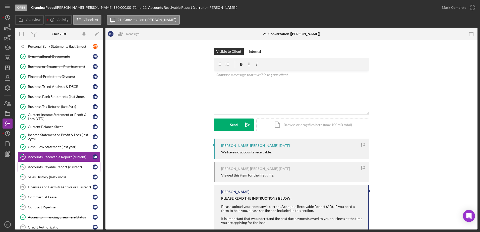
click at [54, 167] on div "Accounts Payable Report (current)" at bounding box center [60, 167] width 65 height 4
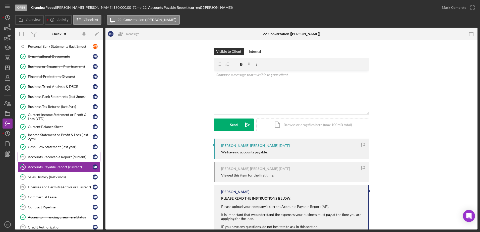
click at [65, 156] on div "Accounts Receivable Report (current)" at bounding box center [60, 157] width 65 height 4
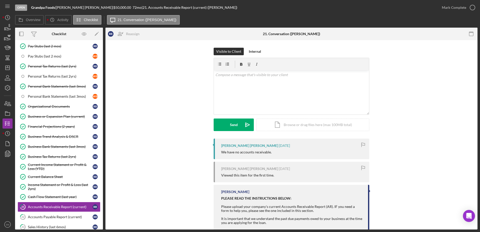
scroll to position [173, 0]
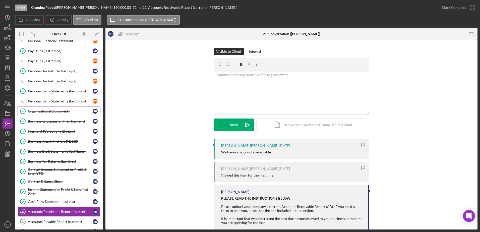
click at [37, 110] on div "Organizational Documents" at bounding box center [60, 111] width 65 height 4
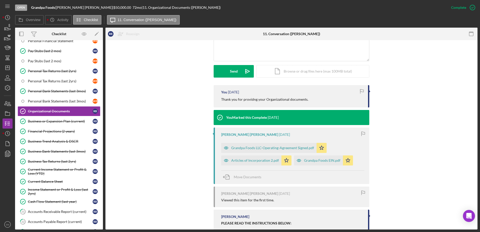
scroll to position [130, 0]
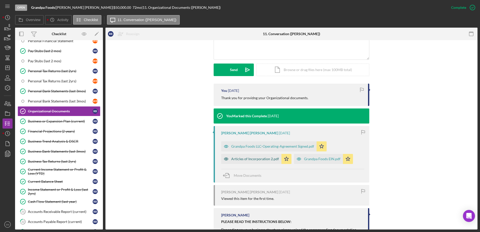
click at [250, 157] on div "Articles of Incorporation 2.pdf" at bounding box center [255, 159] width 48 height 4
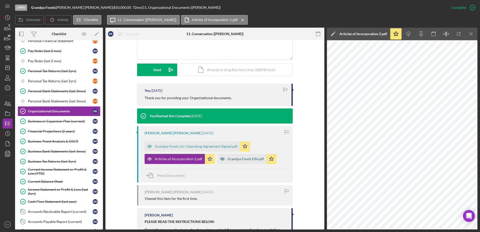
click at [242, 157] on div "Grandpa Foods EIN.pdf" at bounding box center [246, 159] width 36 height 4
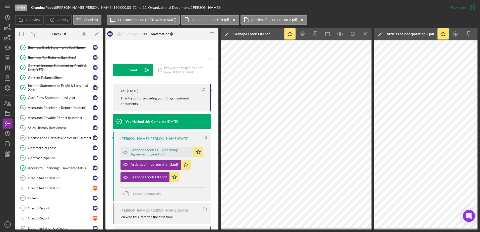
scroll to position [284, 0]
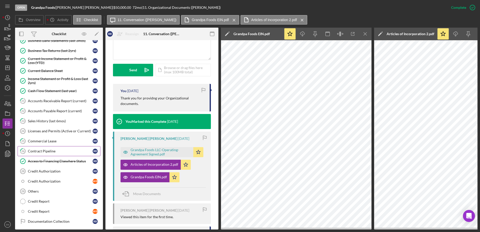
click at [43, 150] on div "Contract Pipeline" at bounding box center [60, 151] width 65 height 4
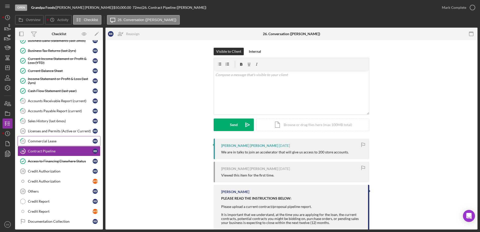
click at [25, 142] on icon "25" at bounding box center [23, 141] width 13 height 13
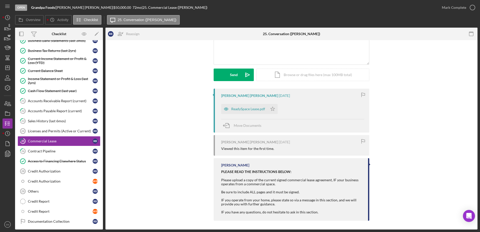
scroll to position [51, 0]
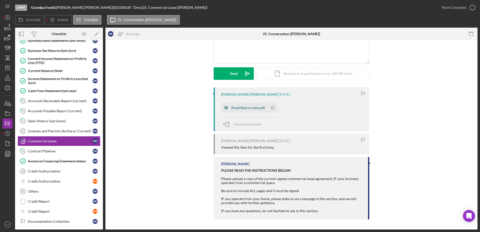
click at [252, 107] on div "ReadySpace Lease.pdf" at bounding box center [248, 108] width 34 height 4
